Goal: Task Accomplishment & Management: Complete application form

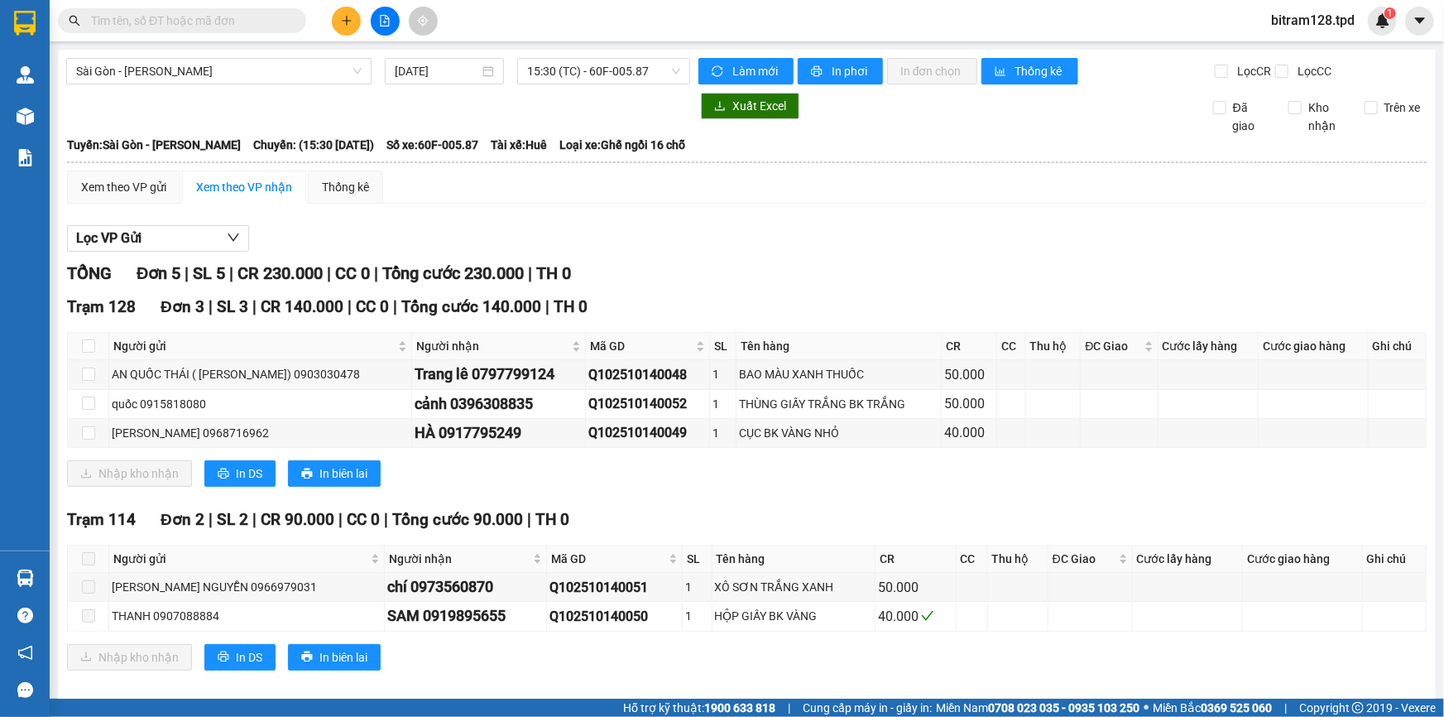
scroll to position [17, 0]
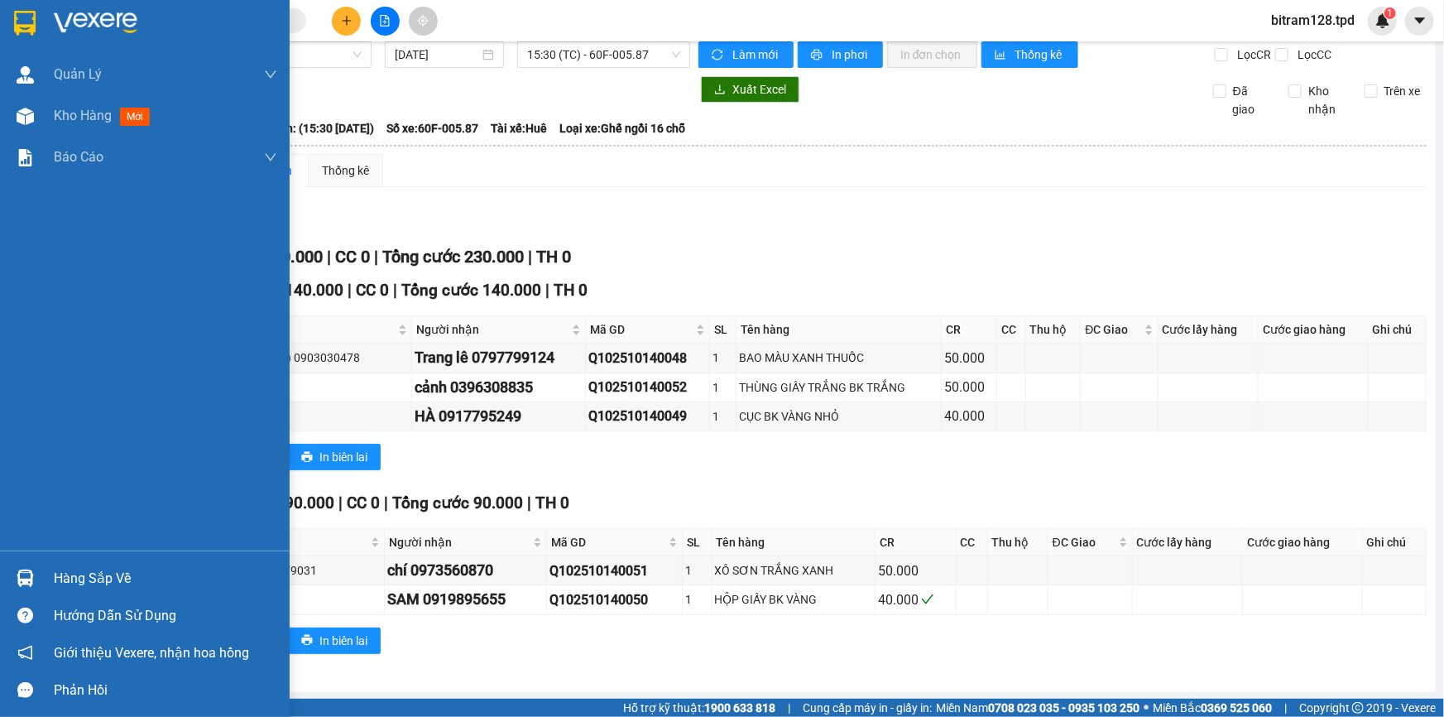
click at [52, 583] on div "Hàng sắp về" at bounding box center [145, 577] width 290 height 37
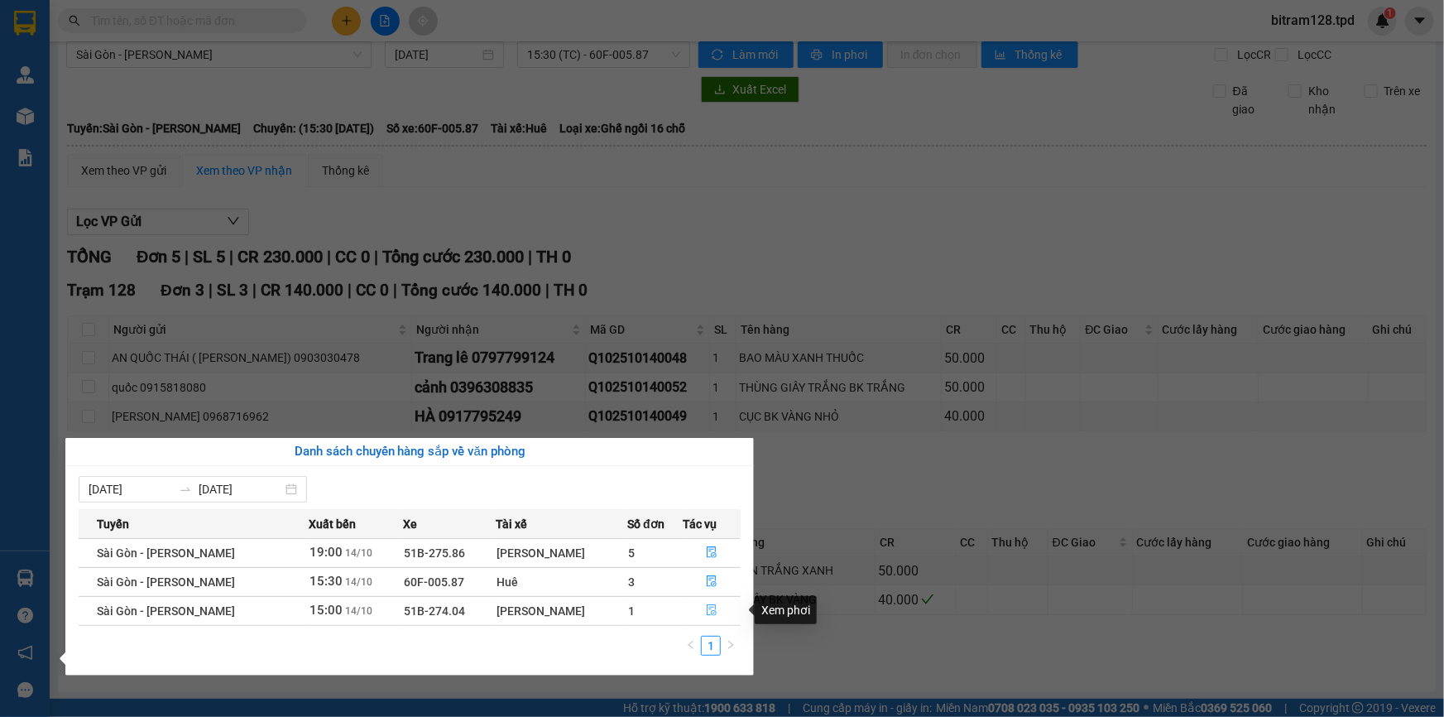
click at [707, 614] on icon "file-done" at bounding box center [712, 610] width 10 height 12
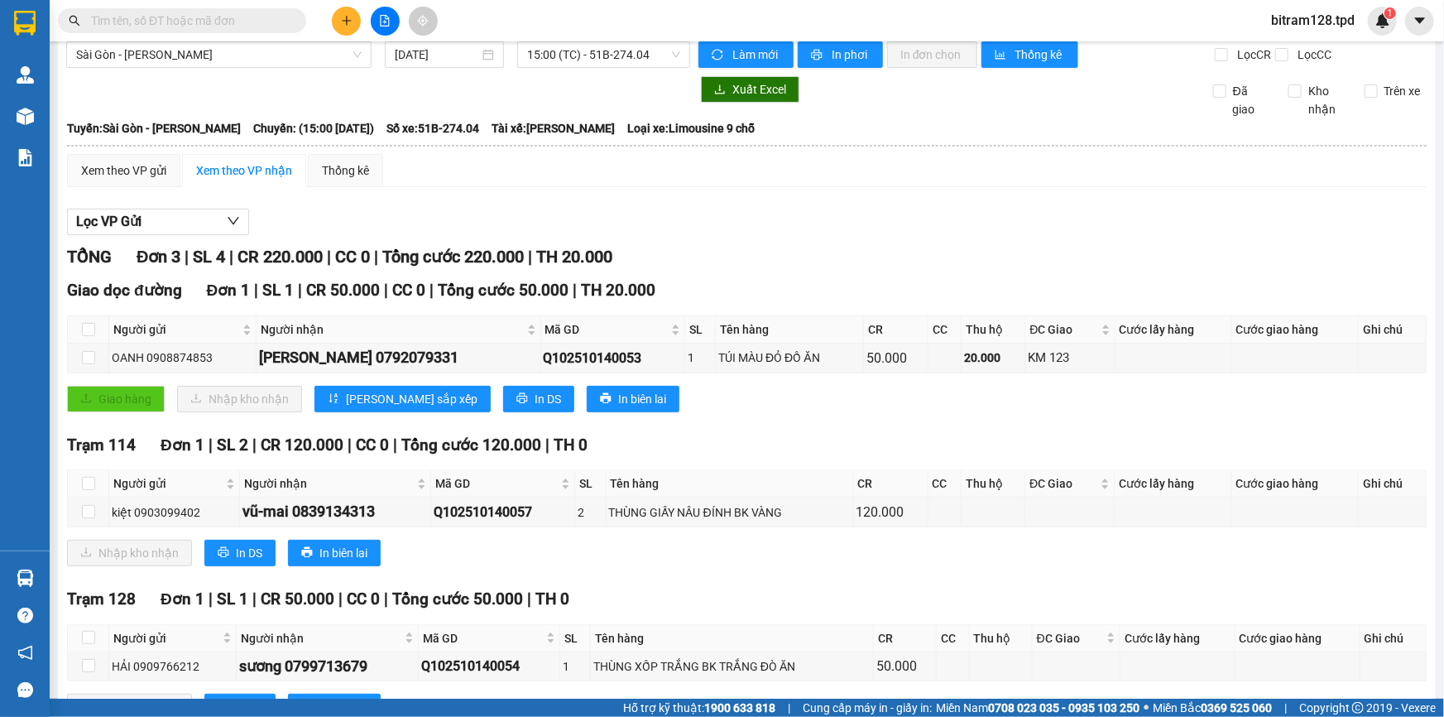
scroll to position [83, 0]
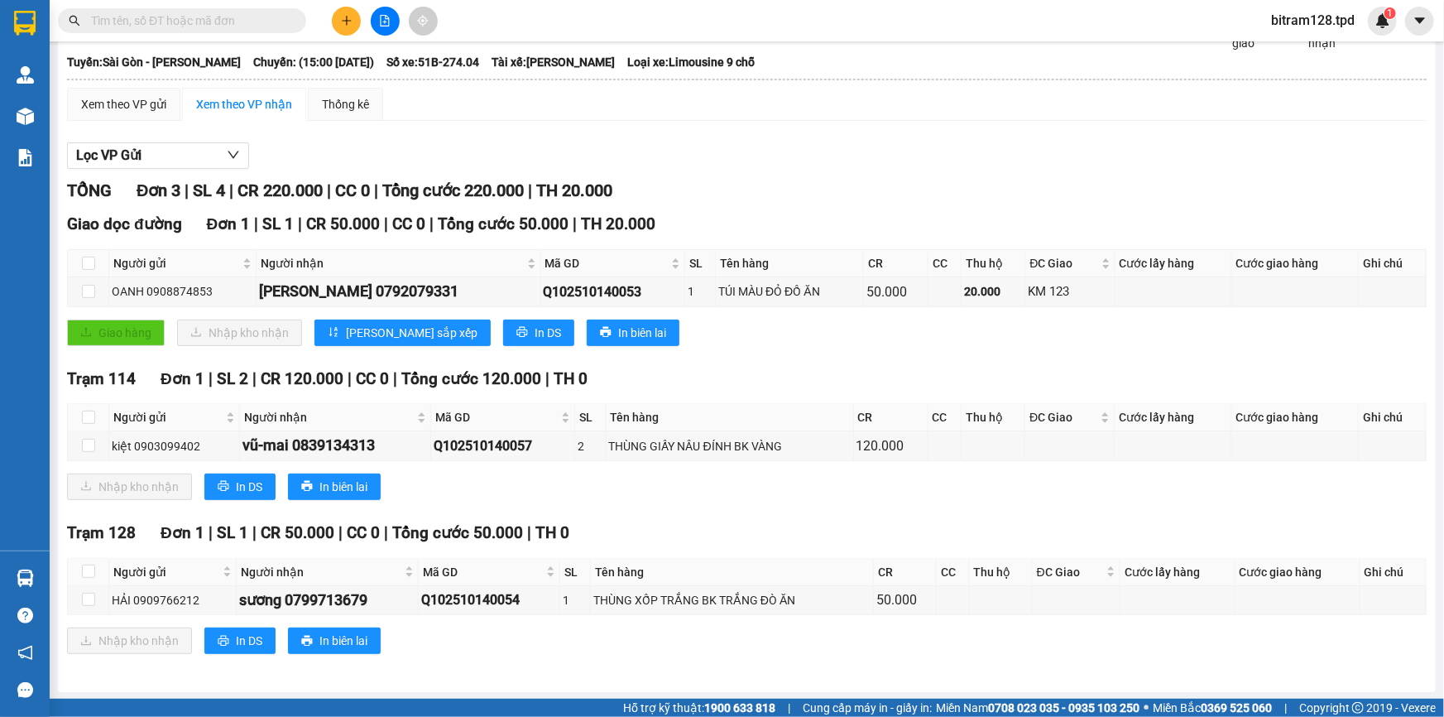
click at [536, 664] on div "Trạm 128 Đơn 1 | SL 1 | CR 50.000 | CC 0 | Tổng cước 50.000 | TH 0 Người gửi Ng…" at bounding box center [747, 594] width 1360 height 146
click at [89, 574] on input "checkbox" at bounding box center [88, 570] width 13 height 13
checkbox input "true"
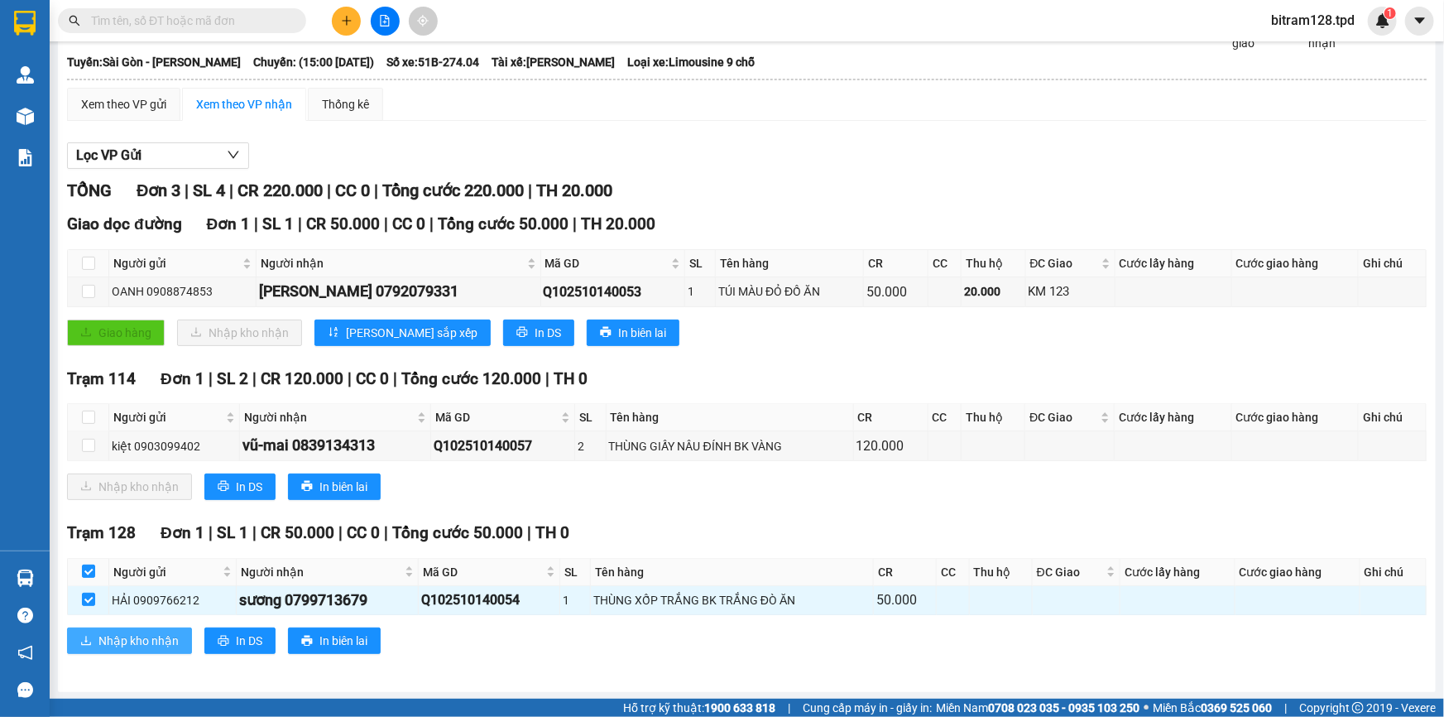
click at [121, 646] on span "Nhập kho nhận" at bounding box center [138, 640] width 80 height 18
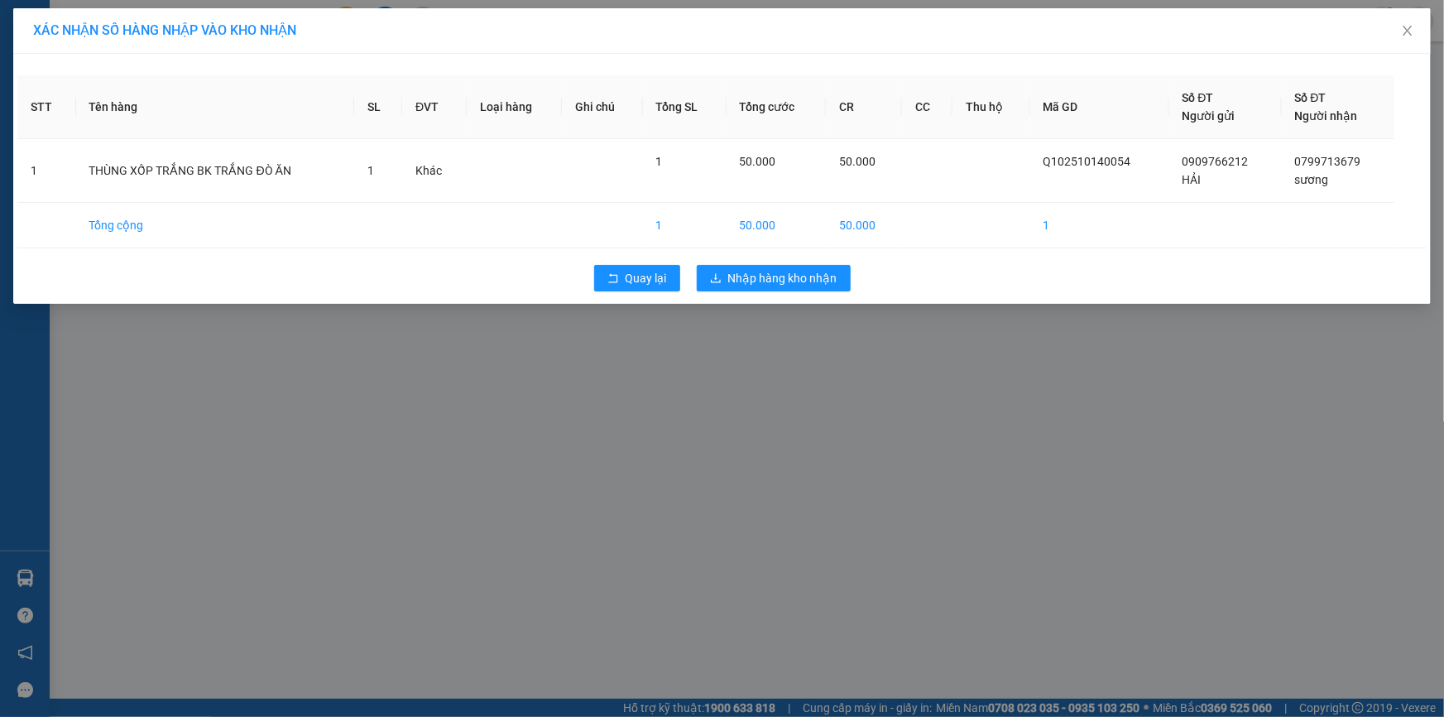
click at [779, 360] on div "XÁC NHẬN SỐ HÀNG NHẬP VÀO KHO NHẬN STT Tên hàng SL ĐVT Loại hàng Ghi chú Tổng S…" at bounding box center [722, 358] width 1444 height 717
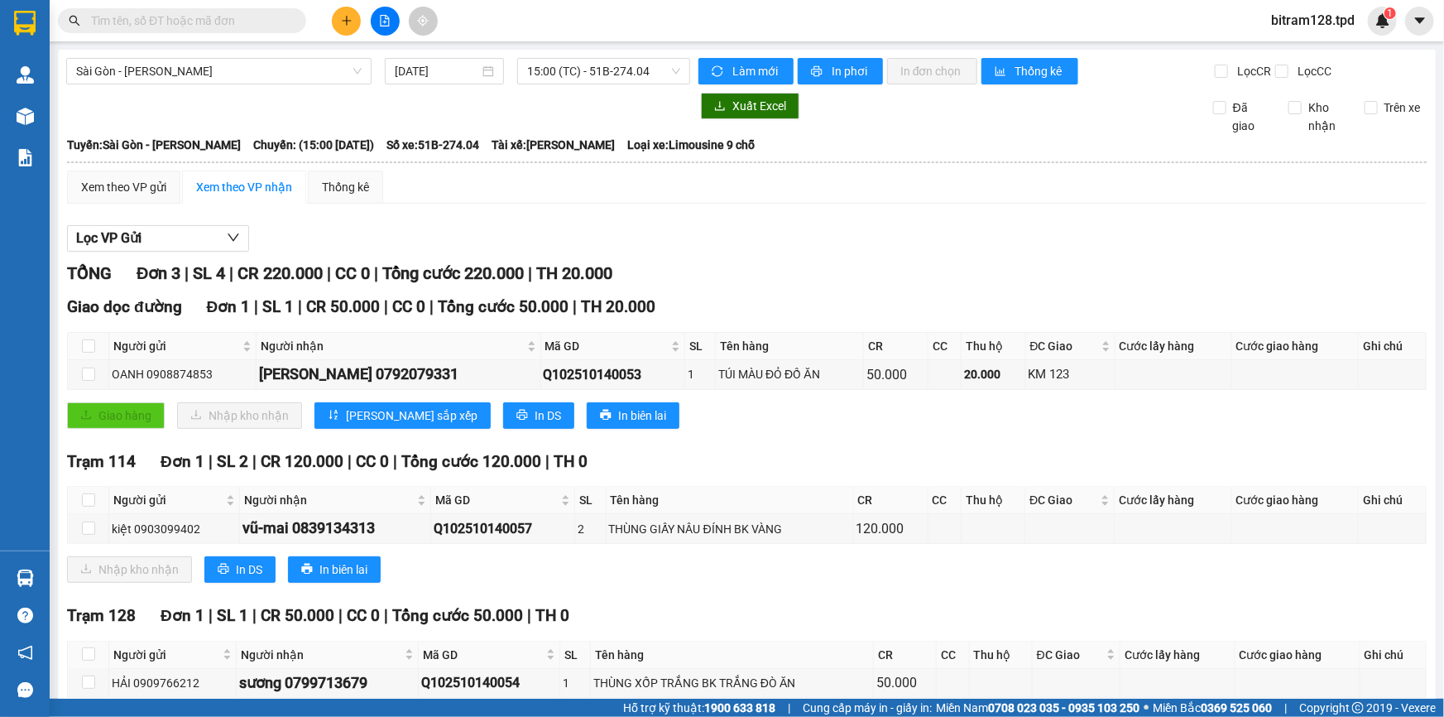
drag, startPoint x: 773, startPoint y: 298, endPoint x: 773, endPoint y: 289, distance: 9.1
click at [773, 289] on div "TỔNG Đơn 3 | SL 4 | CR 220.000 | CC 0 | Tổng cước 220.000 | TH 20.000 Giao dọc …" at bounding box center [747, 509] width 1360 height 497
click at [89, 651] on input "checkbox" at bounding box center [88, 653] width 13 height 13
checkbox input "true"
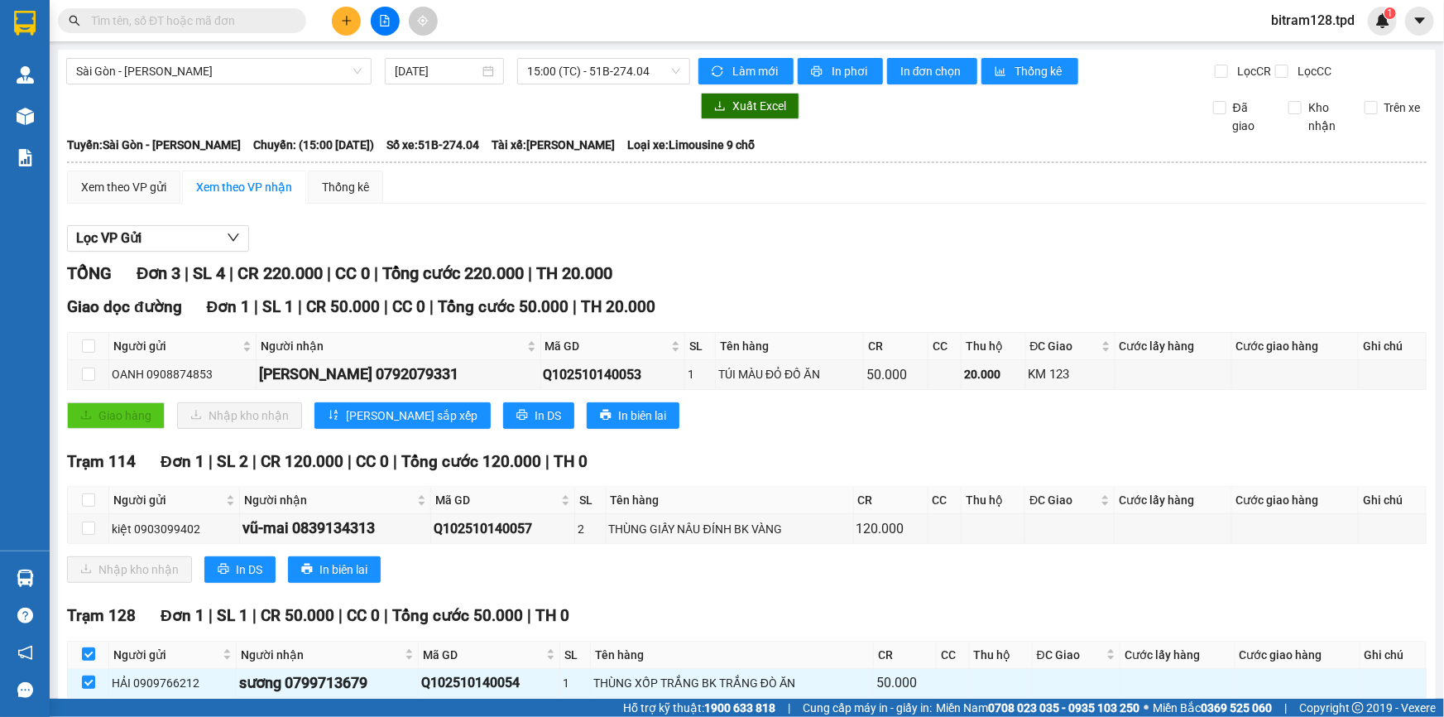
scroll to position [83, 0]
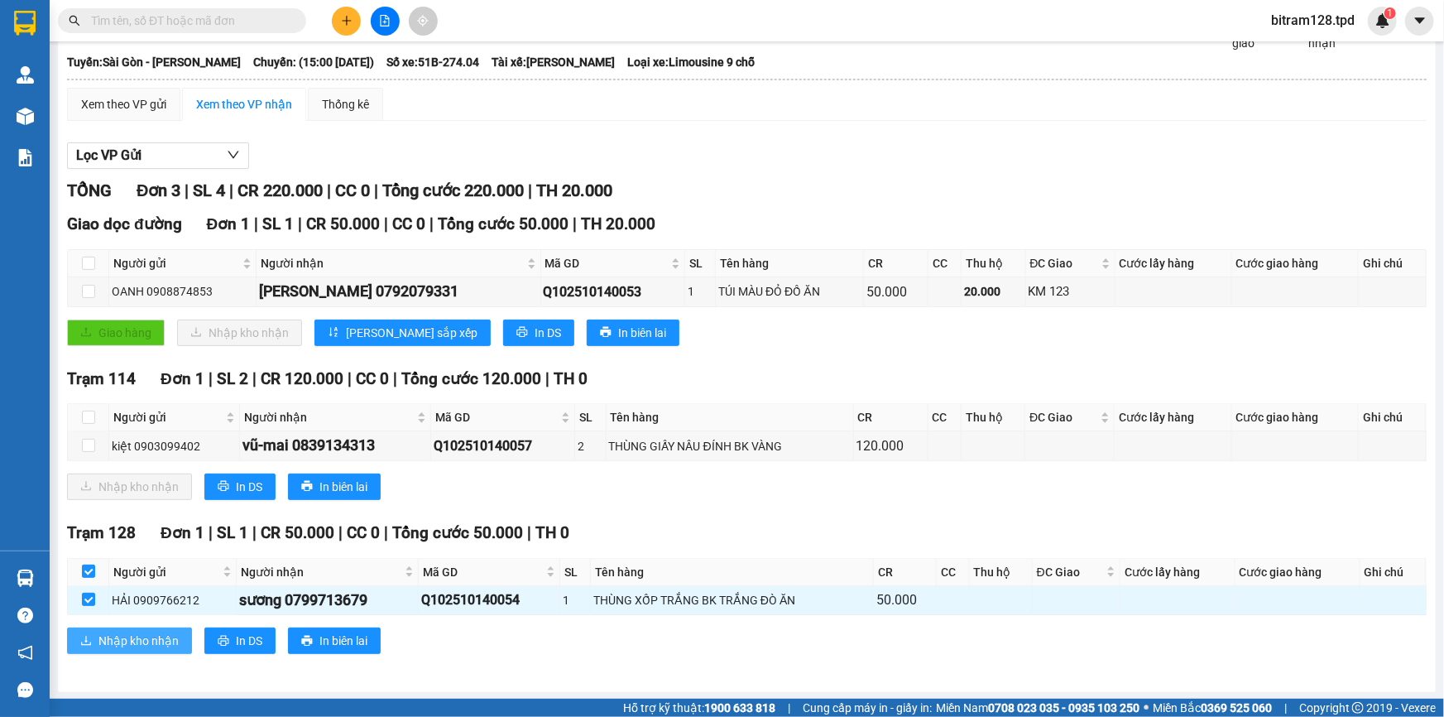
click at [122, 633] on span "Nhập kho nhận" at bounding box center [138, 640] width 80 height 18
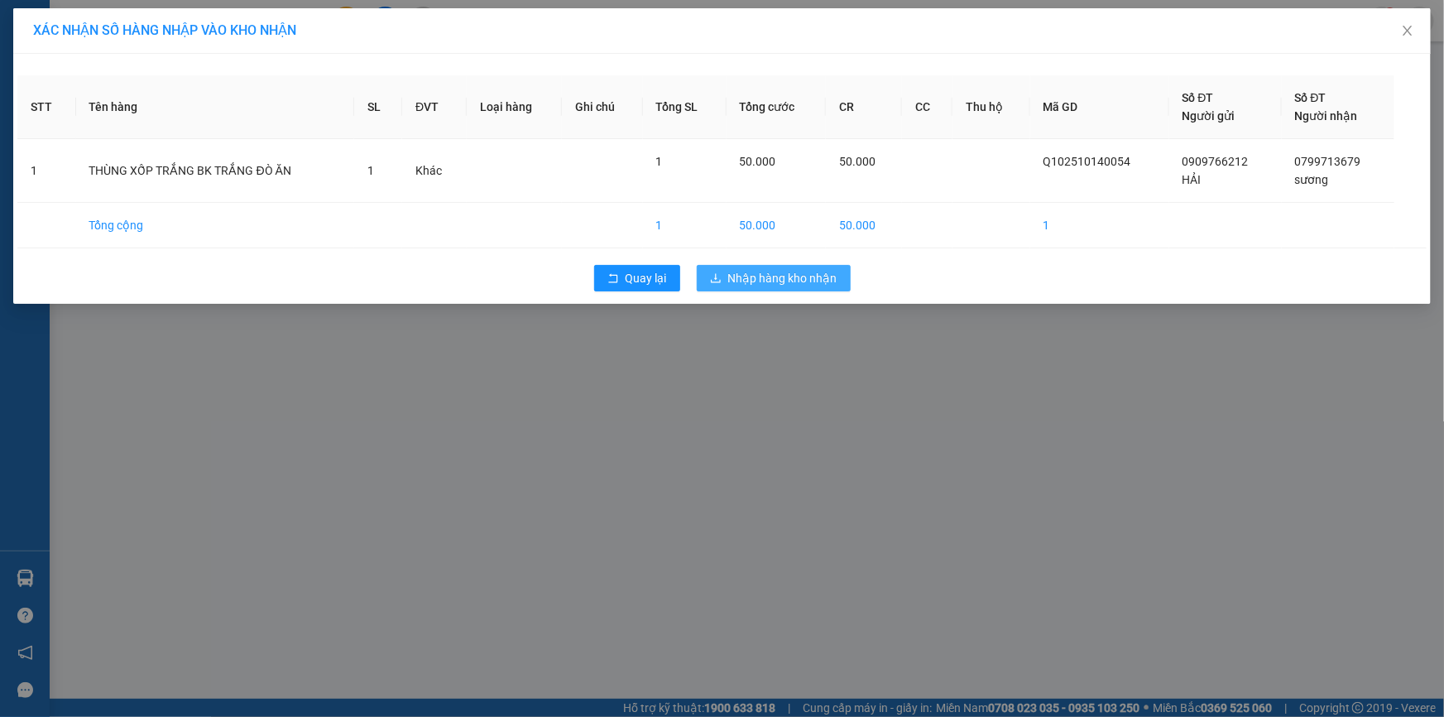
click at [756, 267] on button "Nhập hàng kho nhận" at bounding box center [774, 278] width 154 height 26
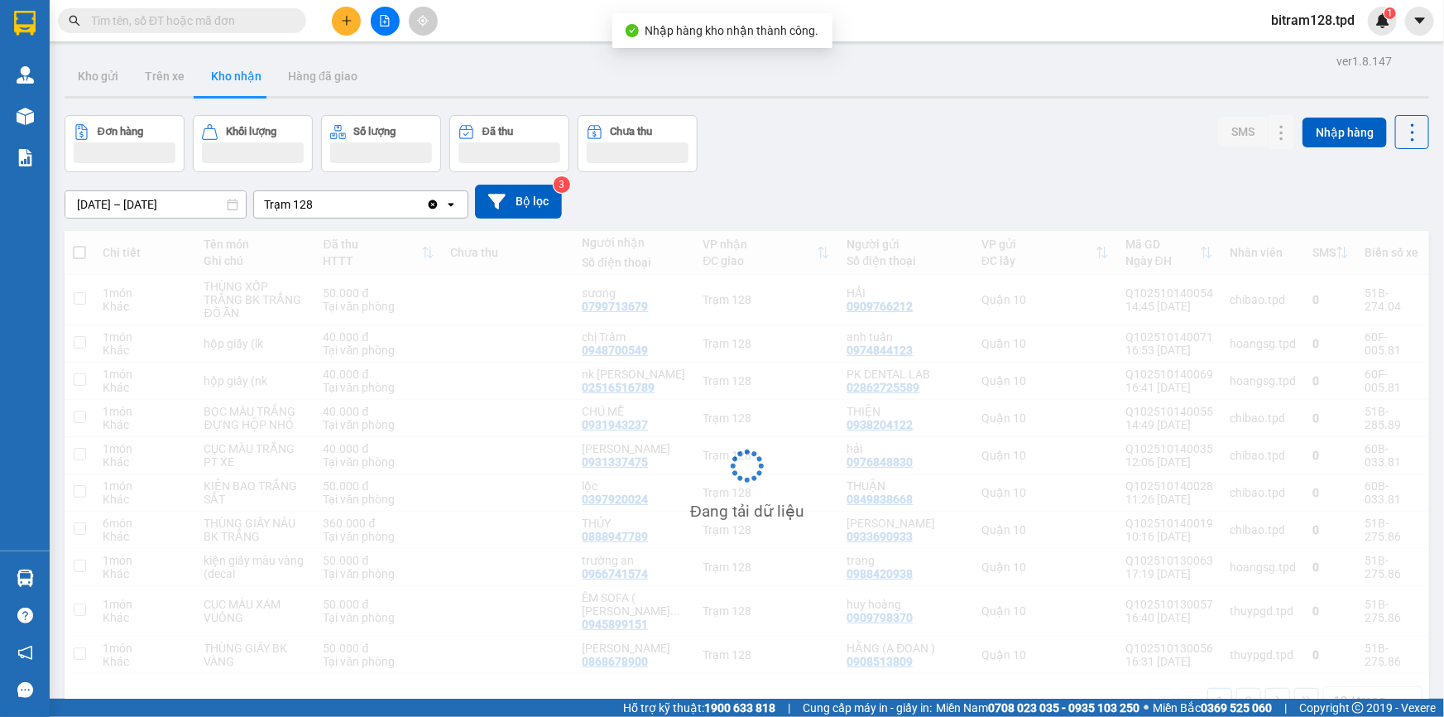
click at [209, 31] on span at bounding box center [182, 20] width 248 height 25
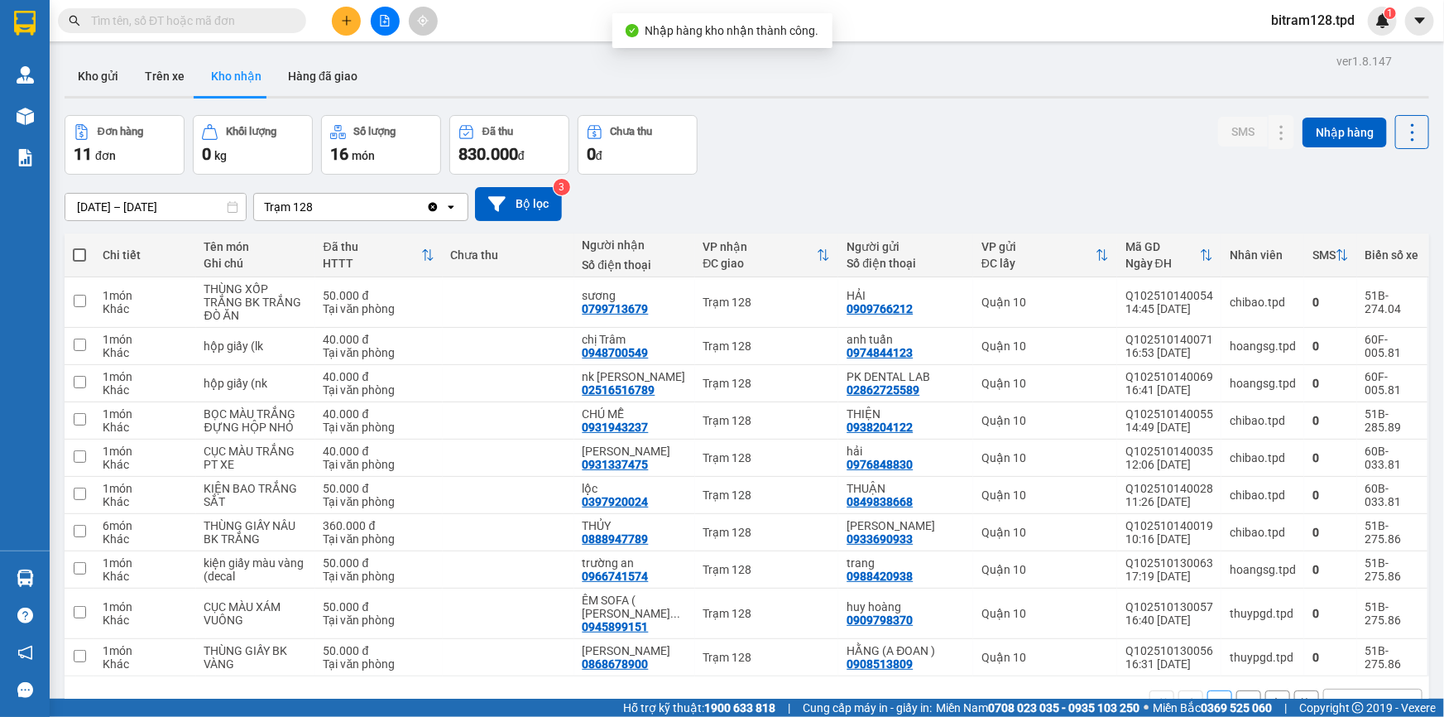
drag, startPoint x: 211, startPoint y: 26, endPoint x: 217, endPoint y: 7, distance: 19.9
click at [211, 24] on input "text" at bounding box center [188, 21] width 195 height 18
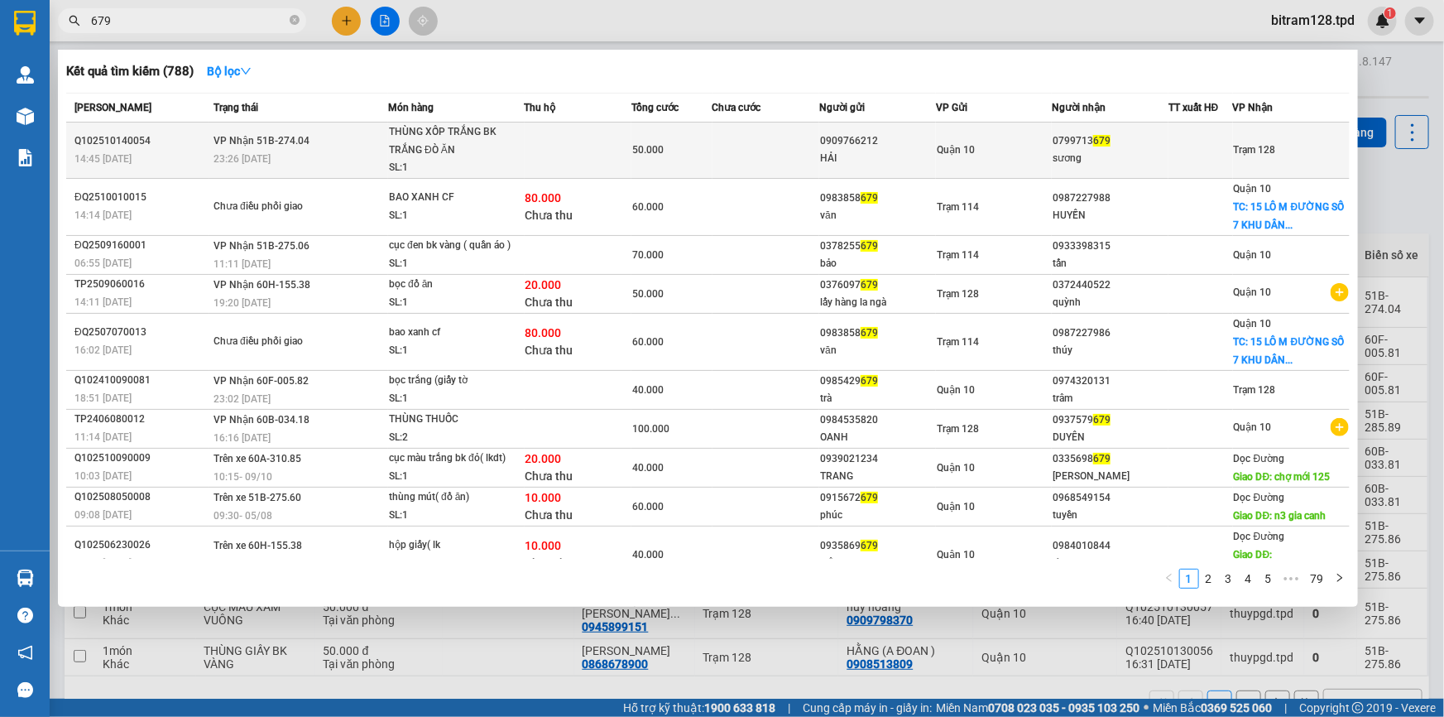
type input "679"
click at [996, 144] on div "Quận 10" at bounding box center [994, 150] width 115 height 18
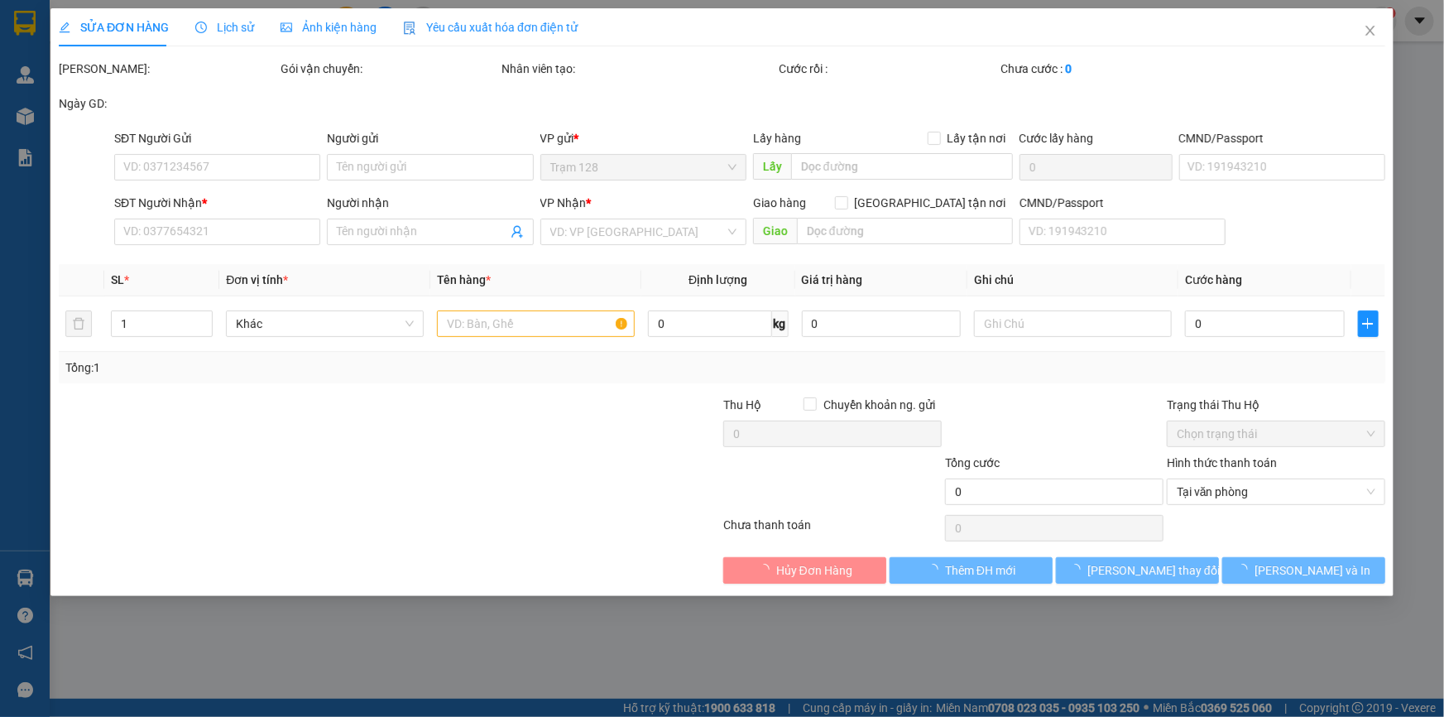
type input "0909766212"
type input "HẢI"
type input "0799713679"
type input "sương"
type input "50.000"
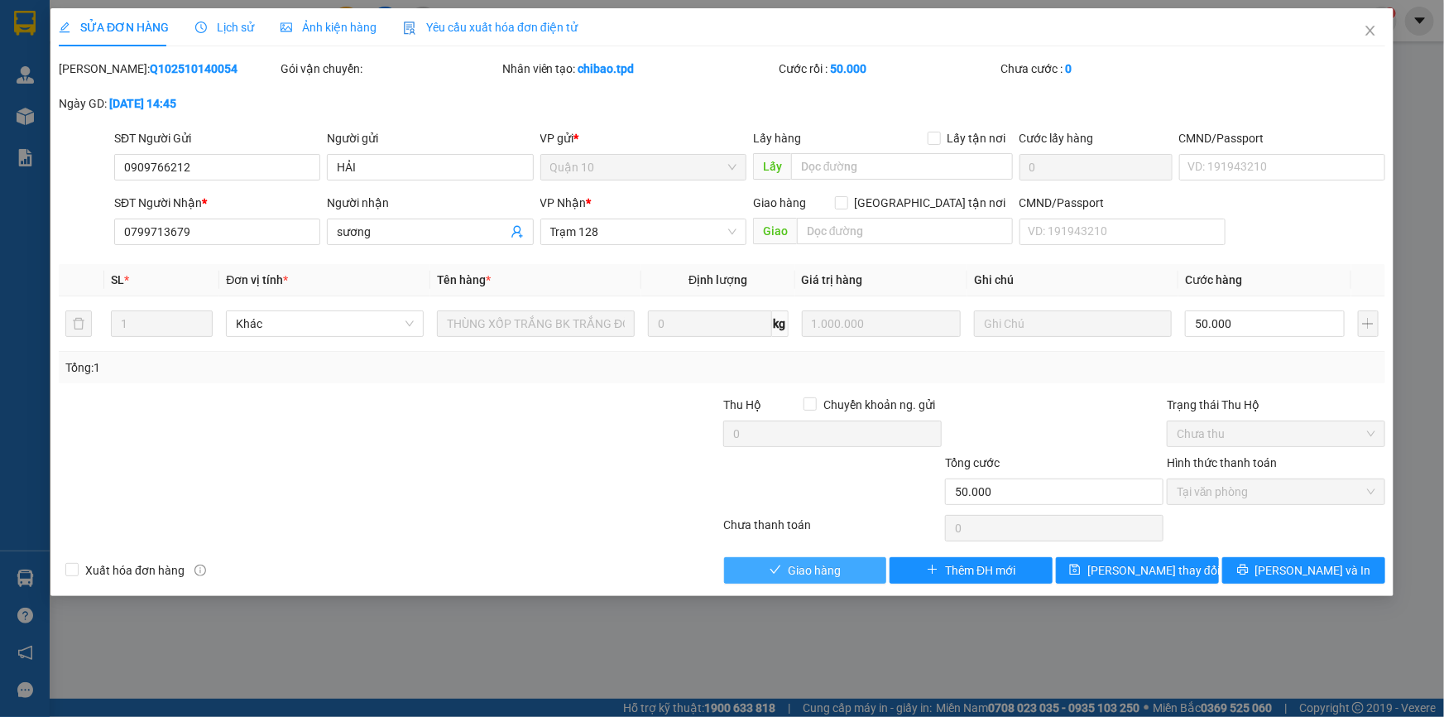
click at [853, 572] on button "Giao hàng" at bounding box center [805, 570] width 163 height 26
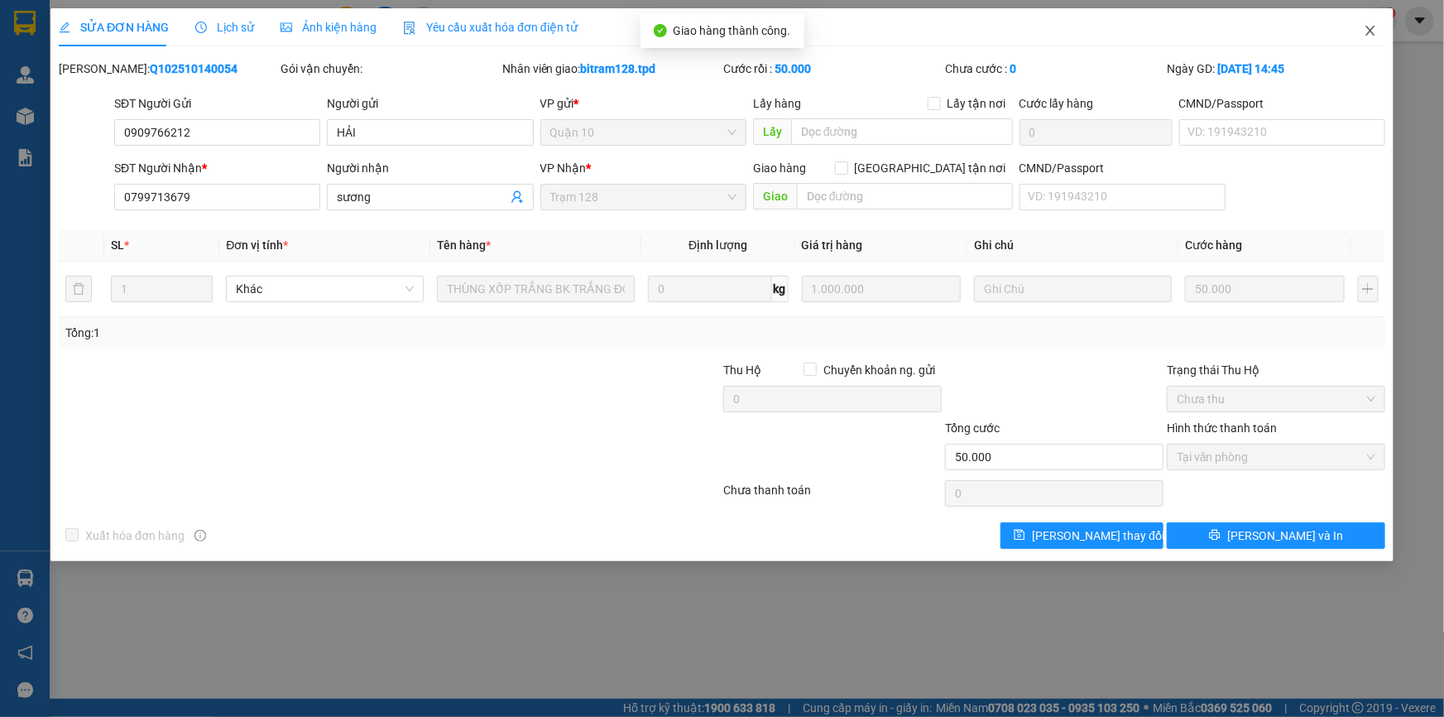
click at [1370, 29] on icon "close" at bounding box center [1370, 30] width 13 height 13
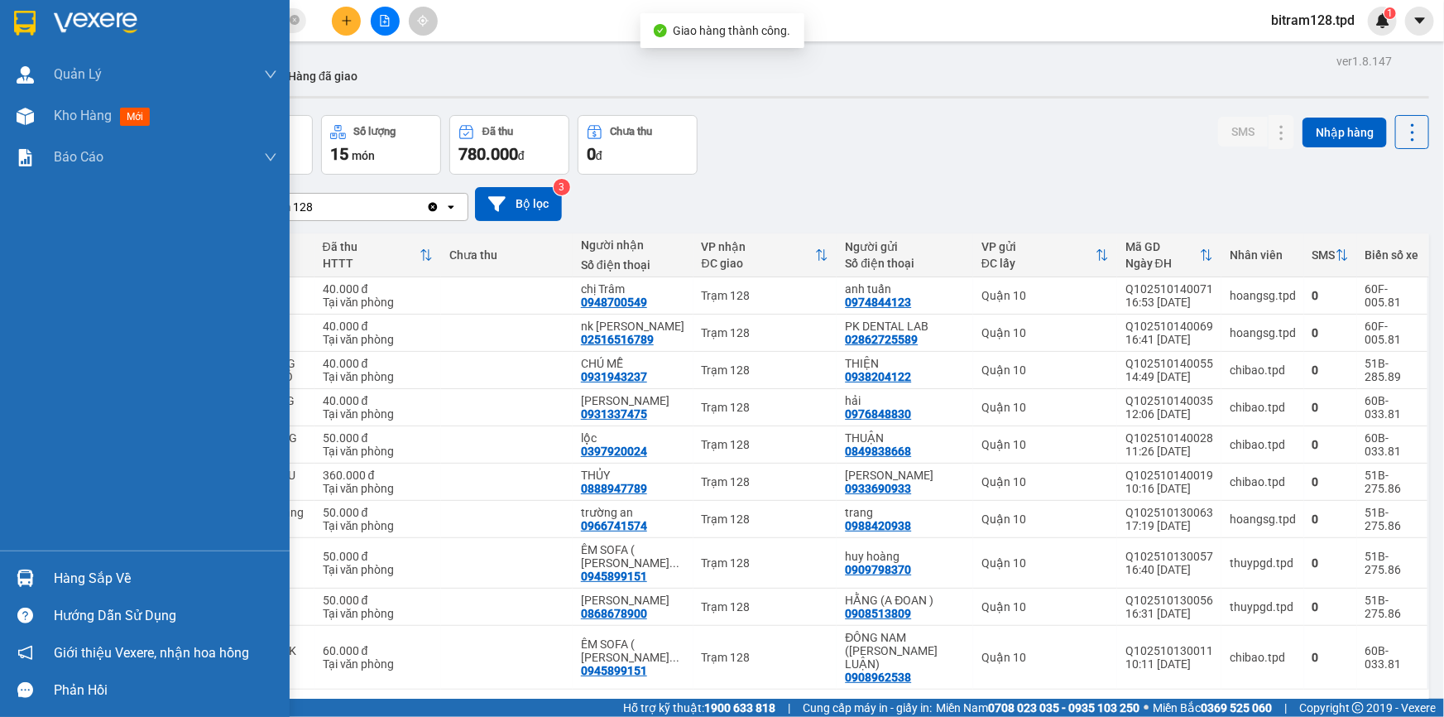
click at [36, 570] on div at bounding box center [25, 578] width 29 height 29
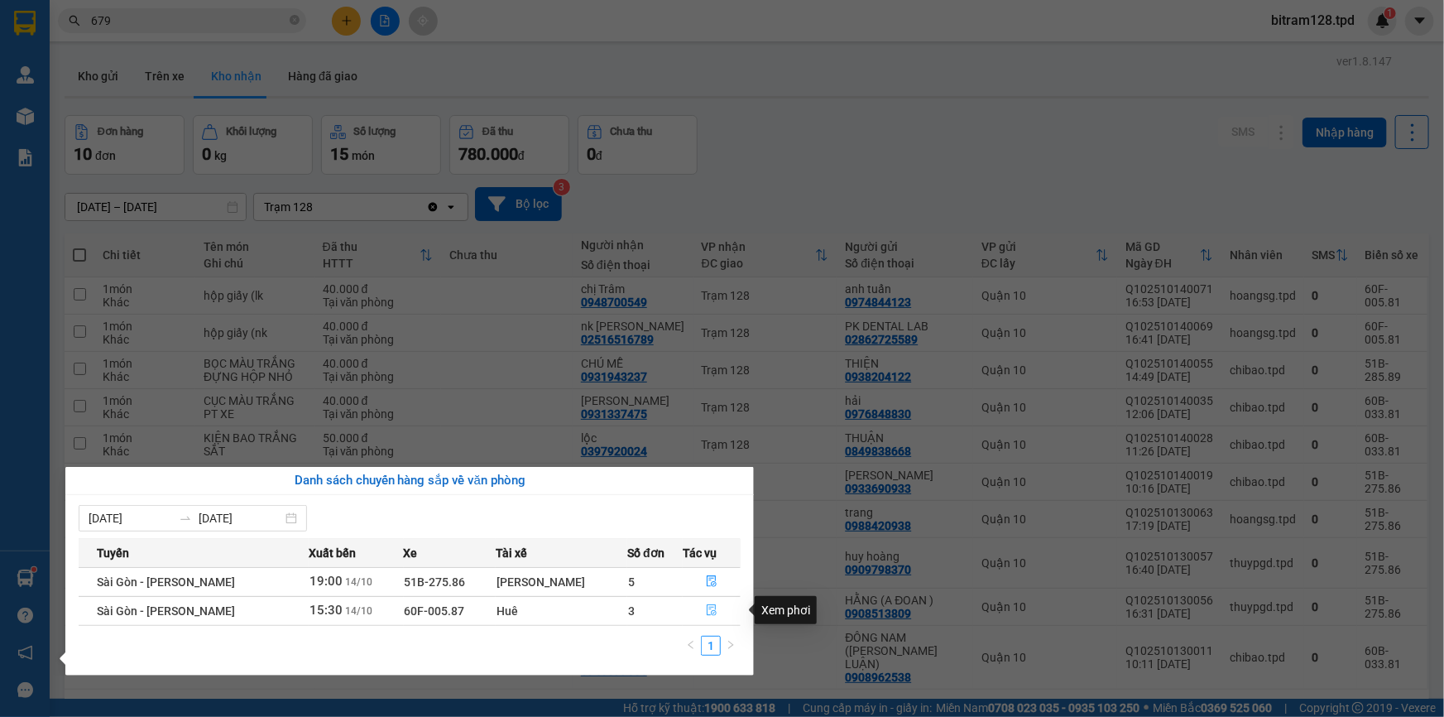
click at [706, 612] on icon "file-done" at bounding box center [712, 610] width 12 height 12
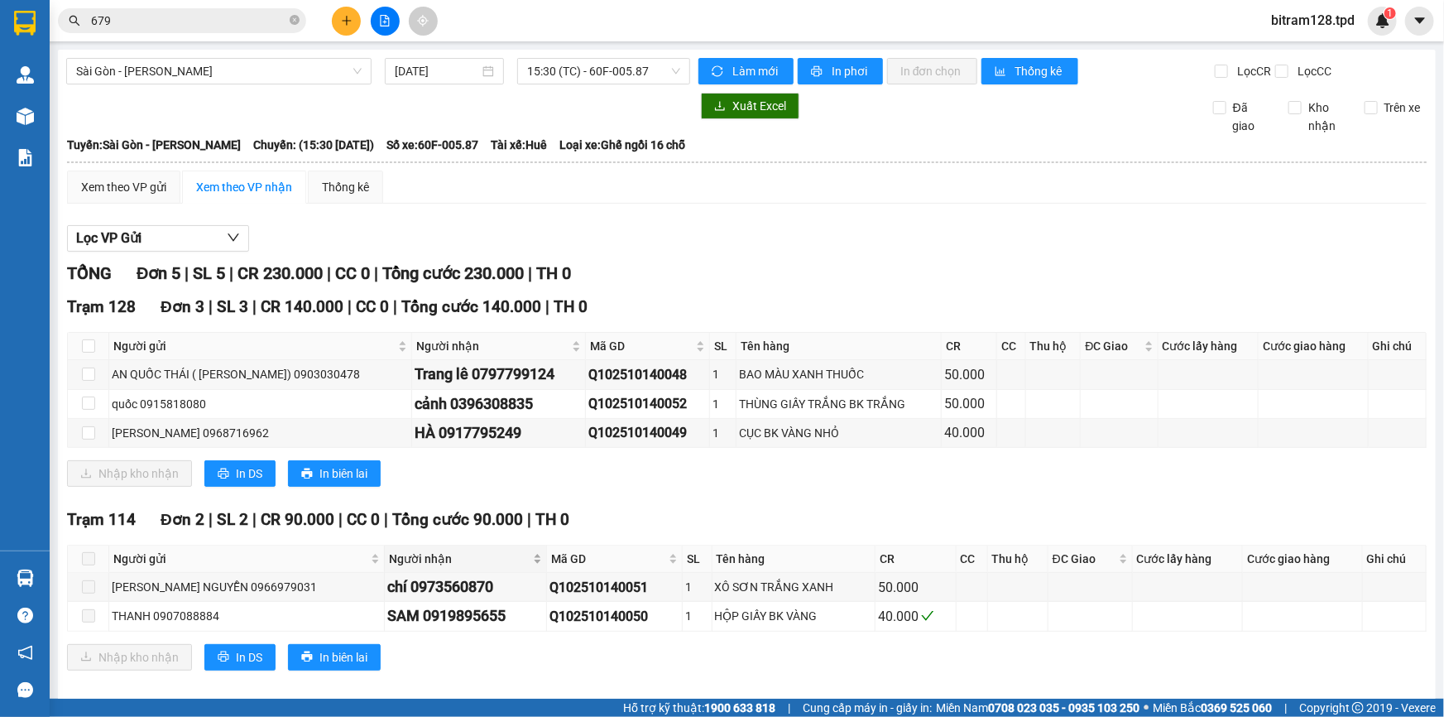
scroll to position [17, 0]
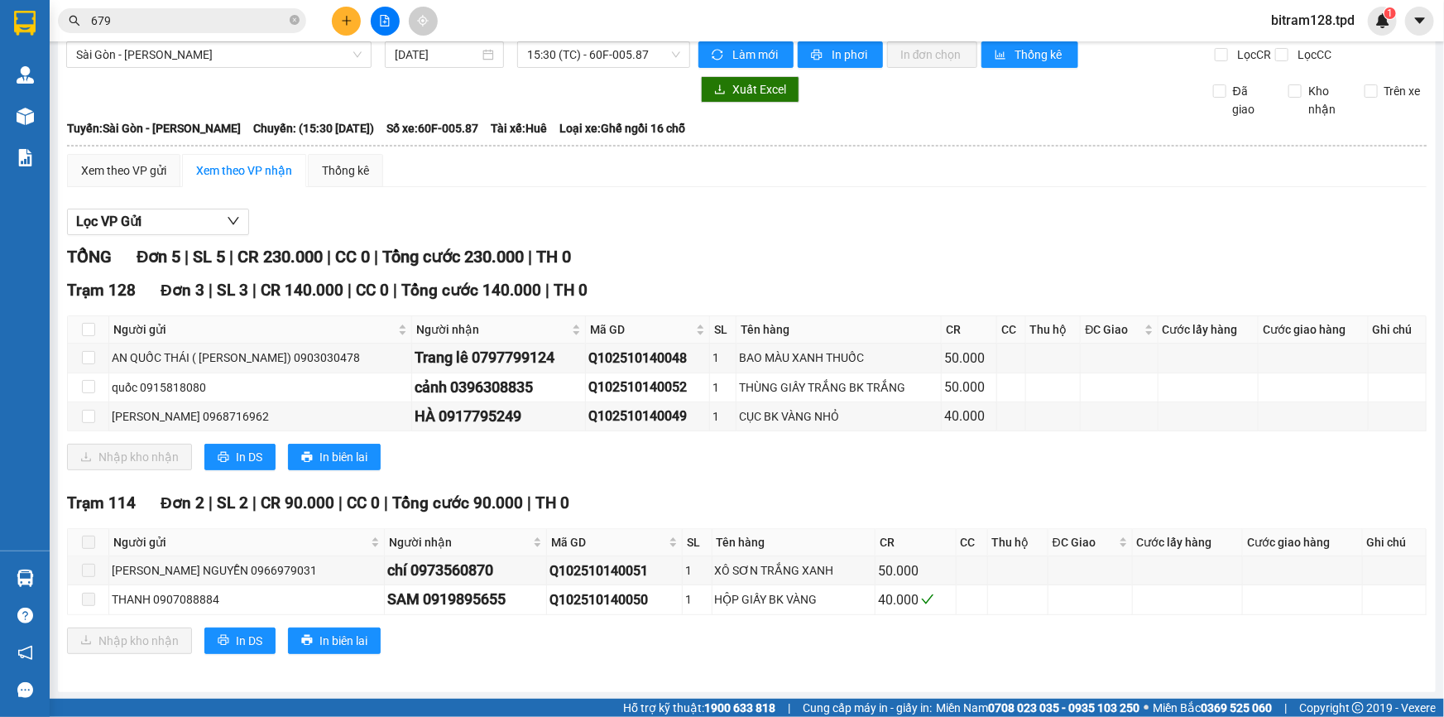
click at [703, 455] on div "Nhập kho nhận In DS In biên lai" at bounding box center [747, 457] width 1360 height 26
